Goal: Information Seeking & Learning: Learn about a topic

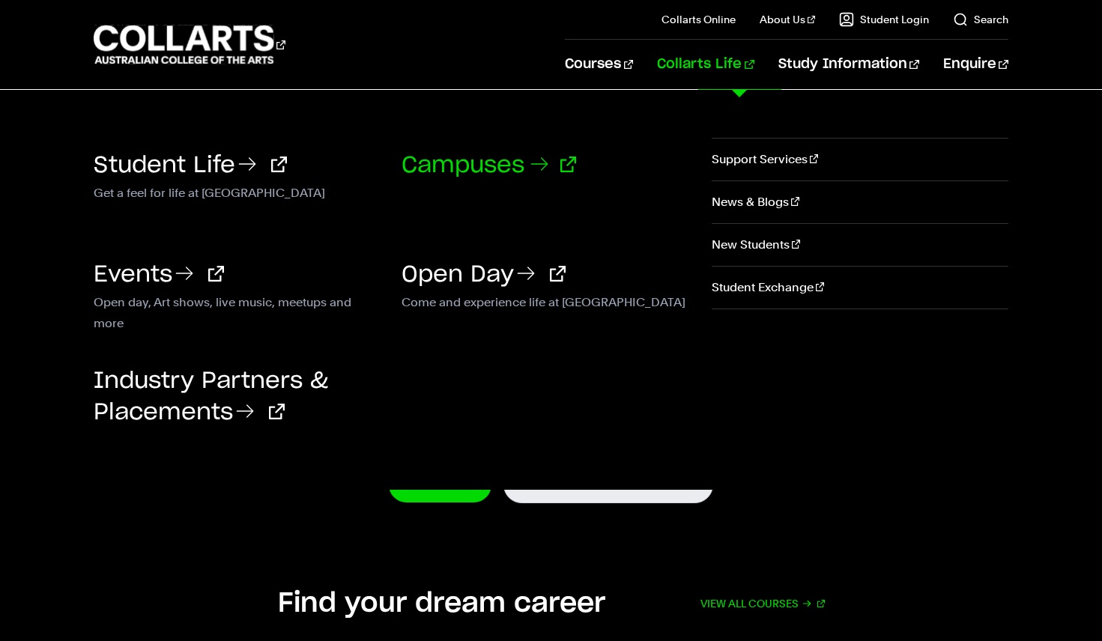
click at [499, 169] on link "Campuses" at bounding box center [488, 165] width 175 height 22
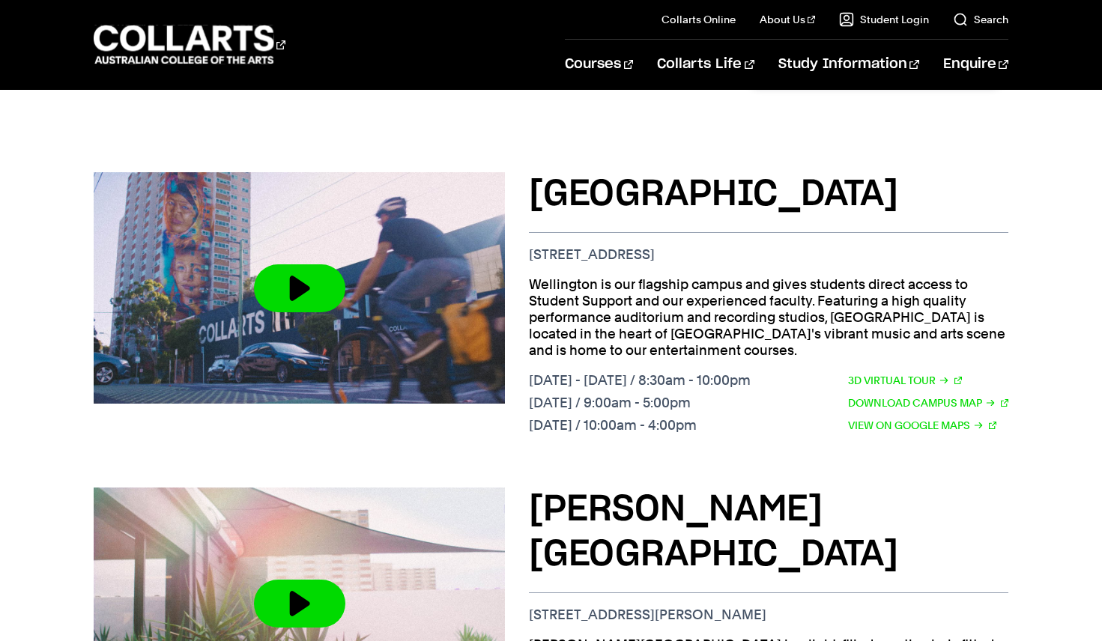
scroll to position [550, 0]
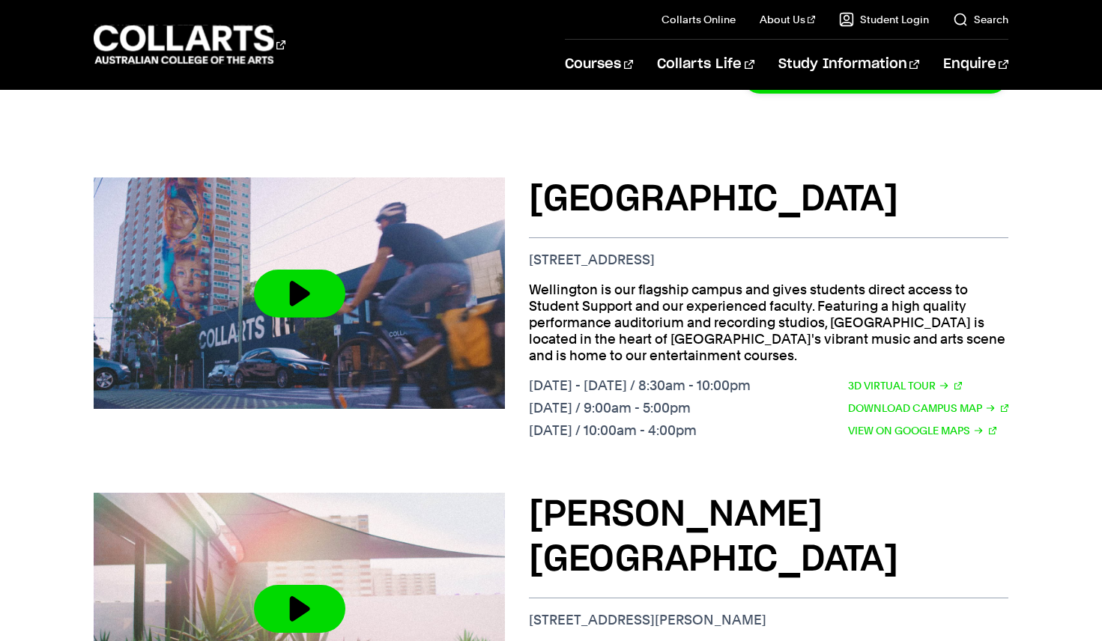
drag, startPoint x: 800, startPoint y: 238, endPoint x: 526, endPoint y: 234, distance: 274.2
click at [526, 234] on div "Wellington St Campus 208 Wellington St, Collingwood VIC 3066 Wellington is our …" at bounding box center [551, 311] width 915 height 315
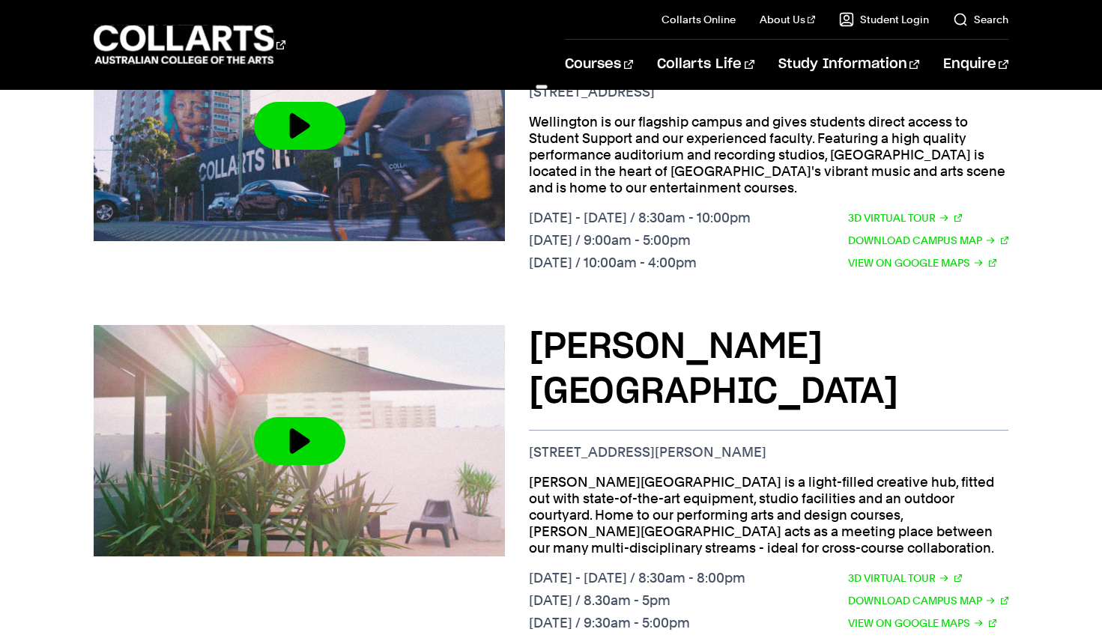
scroll to position [754, 0]
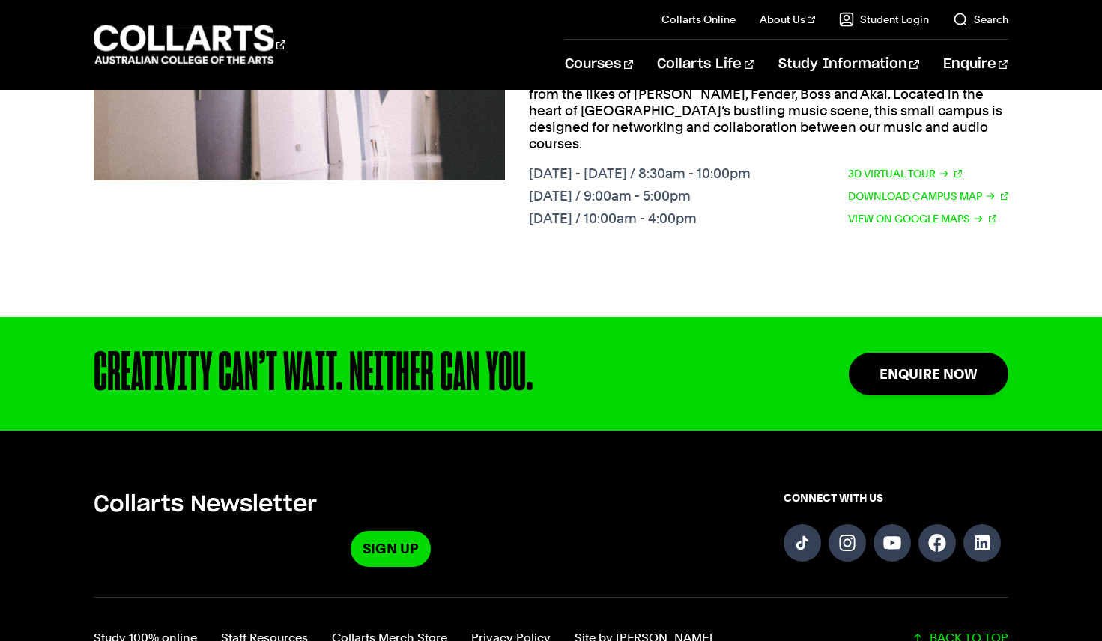
copy p "208 Wellington St, Collingwood VIC 3066"
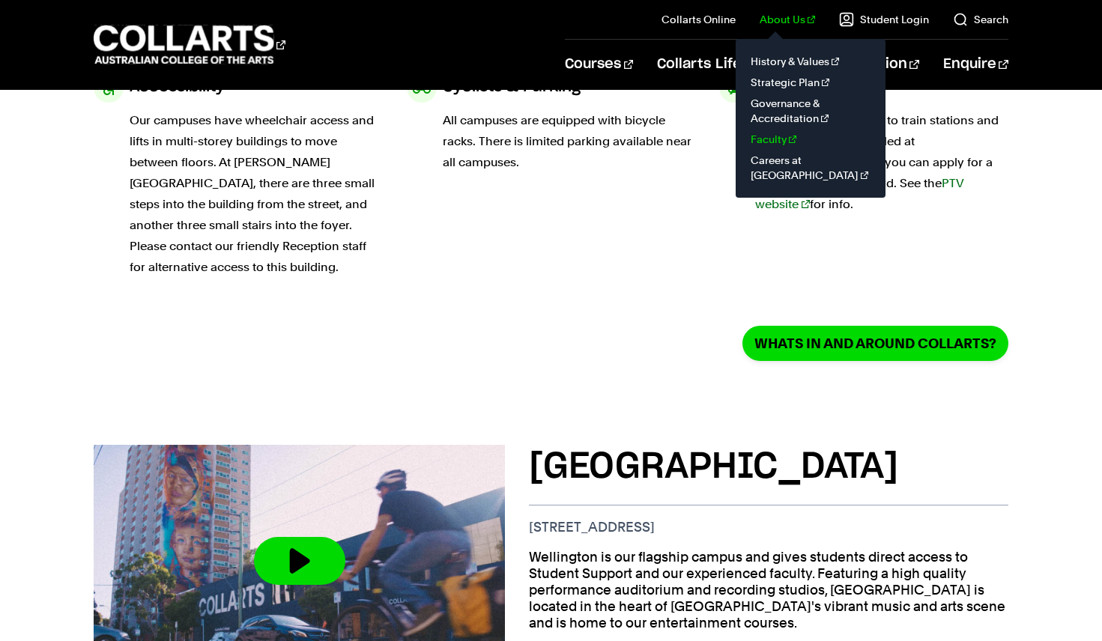
scroll to position [282, 0]
click at [786, 139] on link "Faculty" at bounding box center [811, 139] width 126 height 21
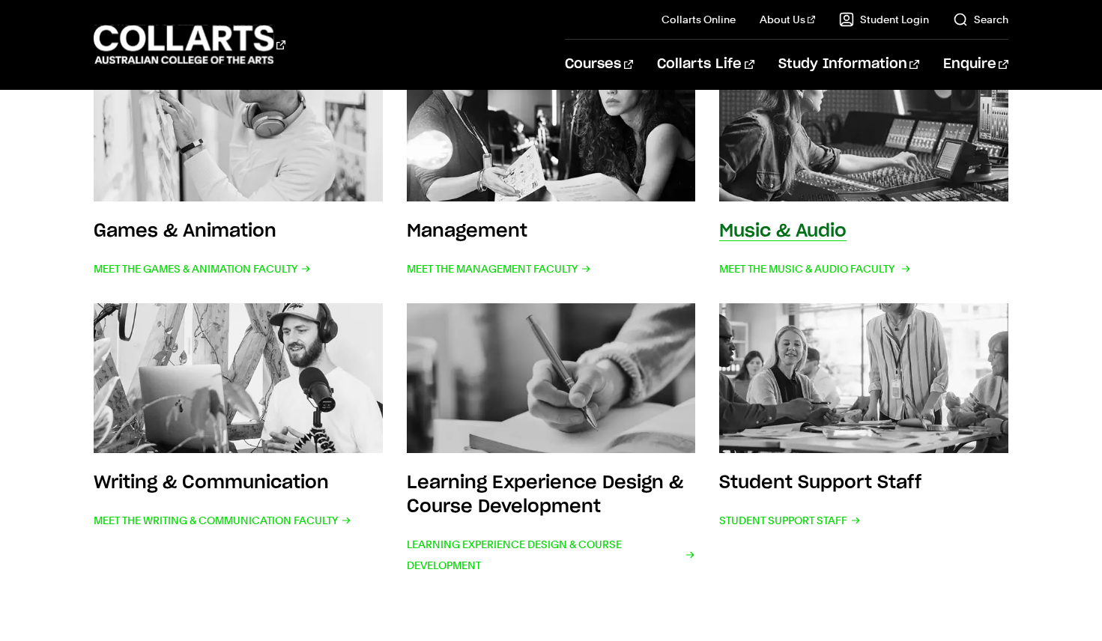
scroll to position [645, 0]
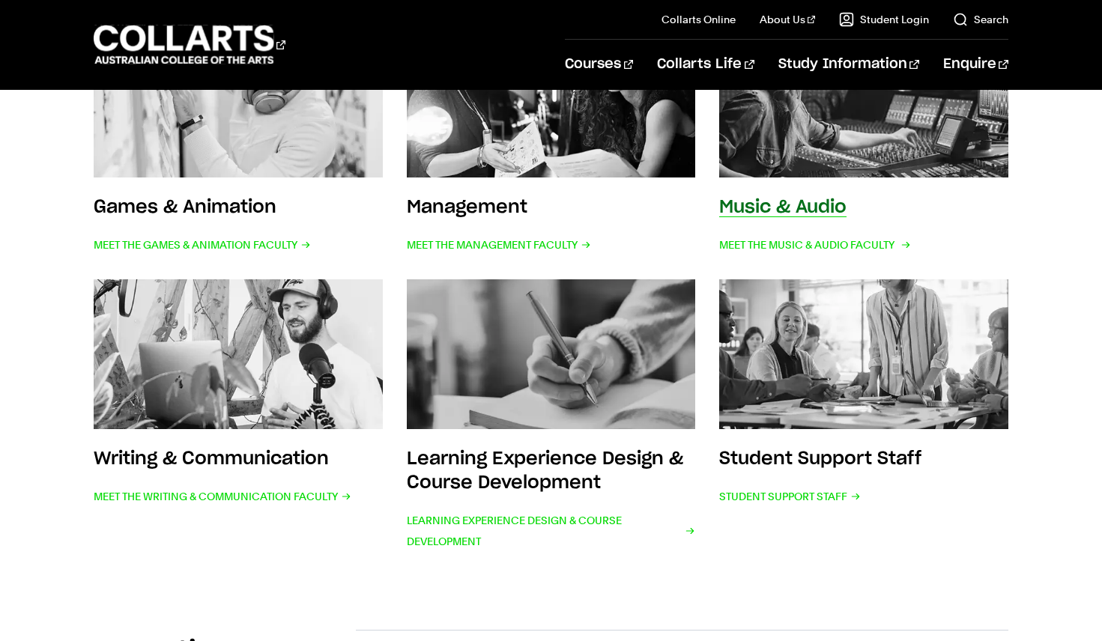
click at [855, 172] on img at bounding box center [864, 102] width 318 height 165
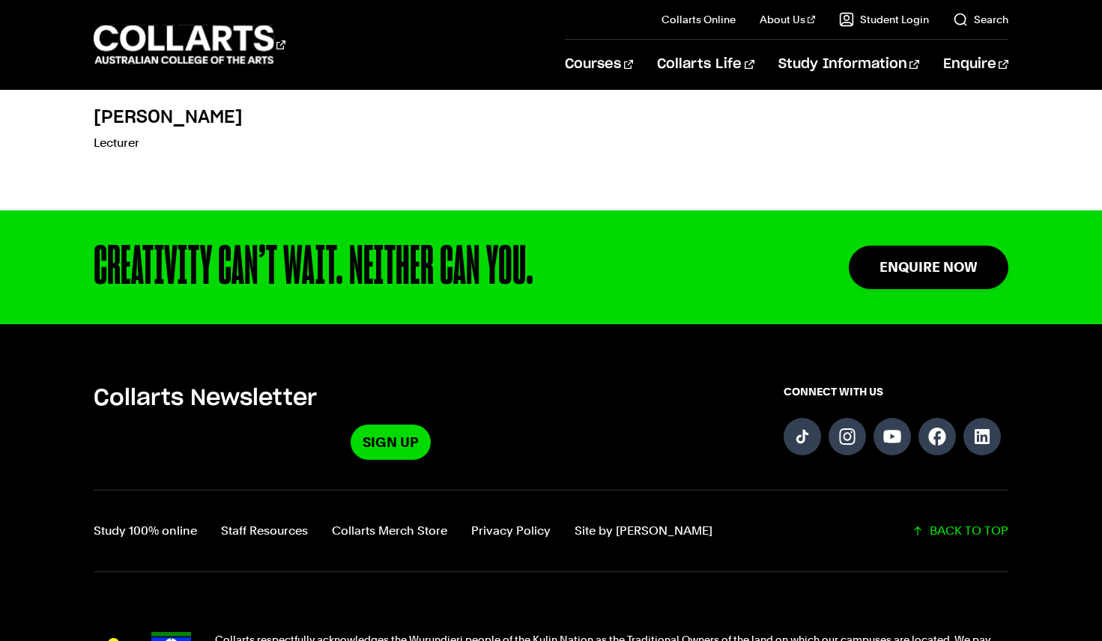
scroll to position [5118, 0]
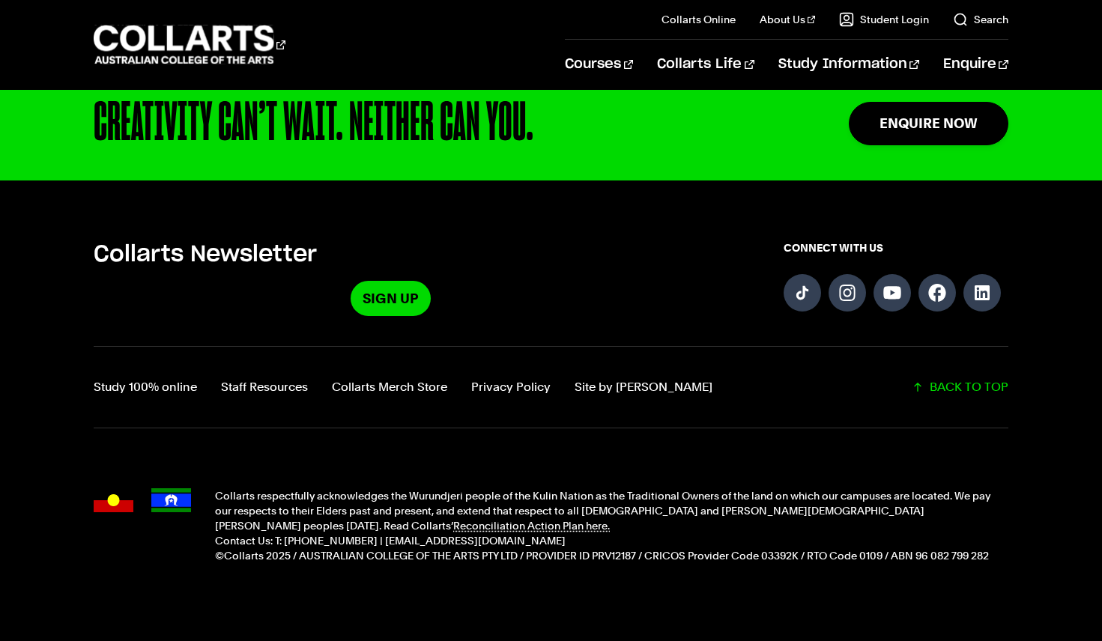
click at [995, 548] on p "©Collarts 2025 / AUSTRALIAN COLLEGE OF THE ARTS PTY LTD / PROVIDER ID PRV12187 …" at bounding box center [611, 555] width 793 height 15
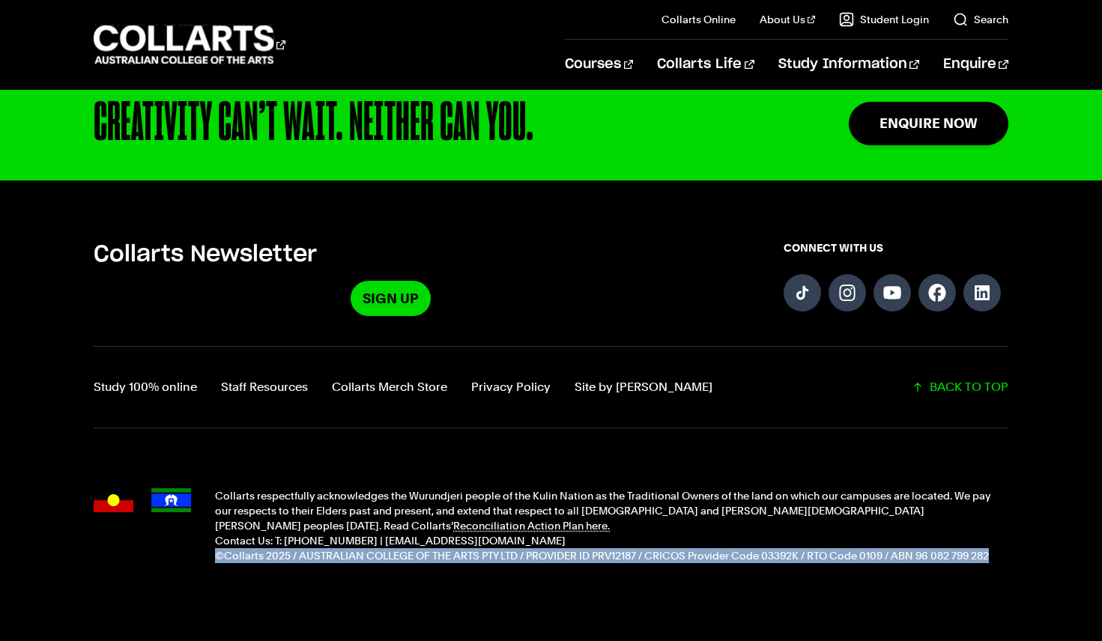
drag, startPoint x: 993, startPoint y: 512, endPoint x: 213, endPoint y: 511, distance: 780.5
click at [213, 512] on div "Collarts respectfully acknowledges the Wurundjeri people of the Kulin Nation as…" at bounding box center [551, 525] width 915 height 135
copy p "©Collarts 2025 / AUSTRALIAN COLLEGE OF THE ARTS PTY LTD / PROVIDER ID PRV12187 …"
